Goal: Information Seeking & Learning: Learn about a topic

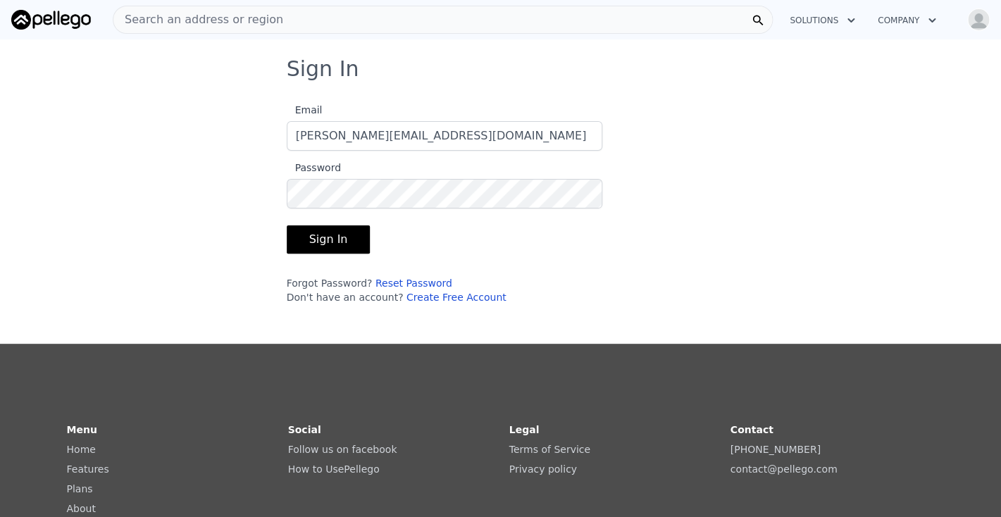
type input "[PERSON_NAME][EMAIL_ADDRESS][DOMAIN_NAME]"
click at [316, 249] on button "Sign In" at bounding box center [329, 239] width 84 height 28
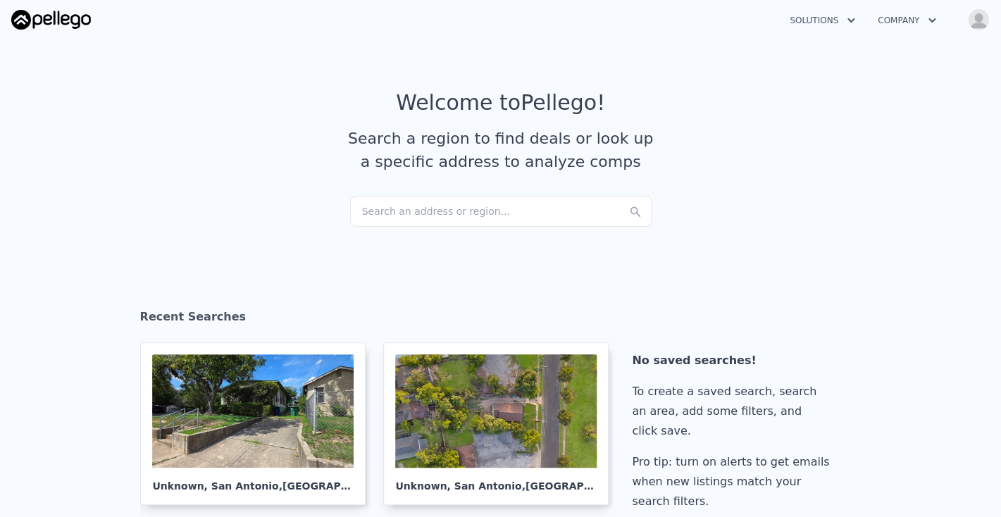
click at [392, 212] on div "Search an address or region..." at bounding box center [500, 211] width 301 height 31
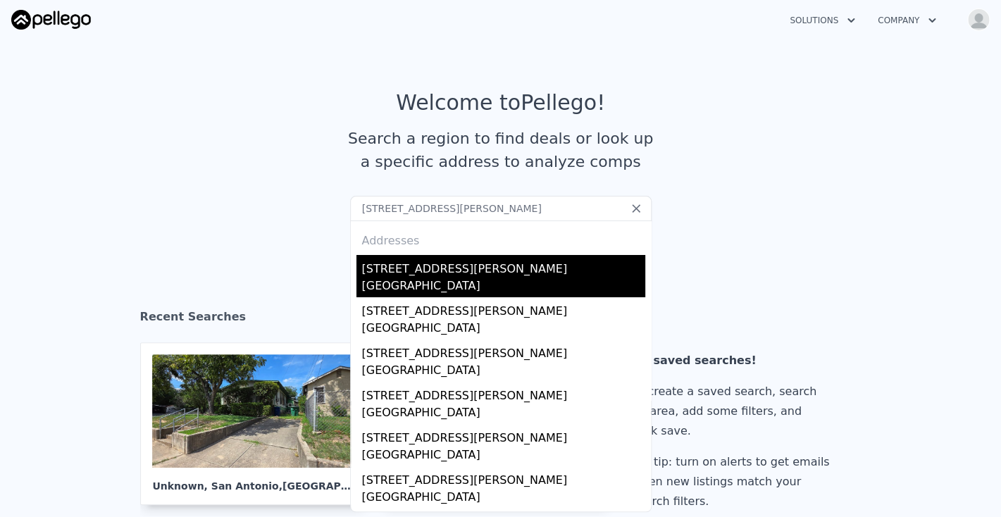
type input "[STREET_ADDRESS][PERSON_NAME]"
click at [406, 272] on div "[STREET_ADDRESS][PERSON_NAME]" at bounding box center [503, 266] width 283 height 23
